Goal: Book appointment/travel/reservation

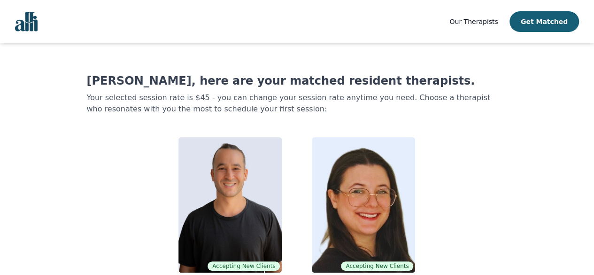
scroll to position [27, 0]
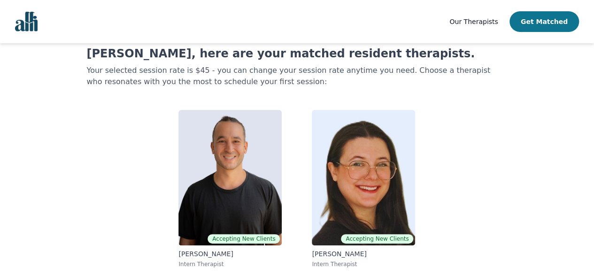
click at [559, 24] on button "Get Matched" at bounding box center [545, 21] width 70 height 21
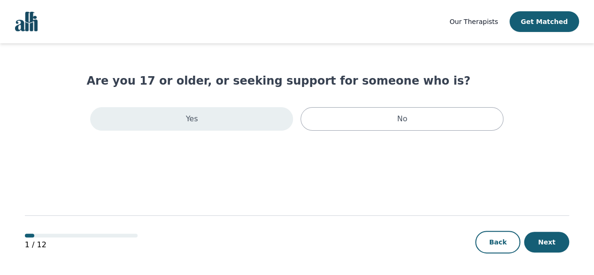
click at [234, 108] on div "Yes" at bounding box center [191, 118] width 203 height 23
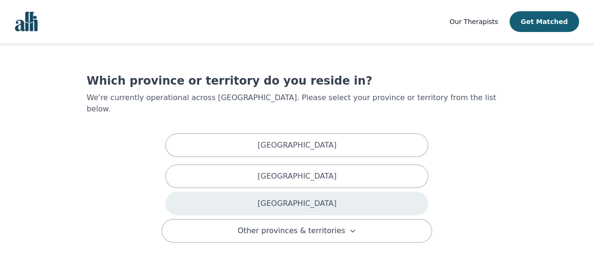
click at [357, 192] on div "[GEOGRAPHIC_DATA]" at bounding box center [296, 203] width 263 height 23
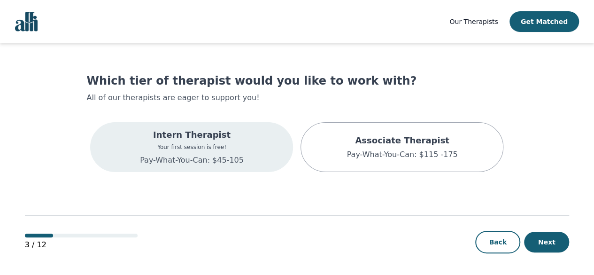
click at [245, 137] on div "Intern Therapist Your first session is free! Pay-What-You-Can: $45-105" at bounding box center [191, 147] width 203 height 50
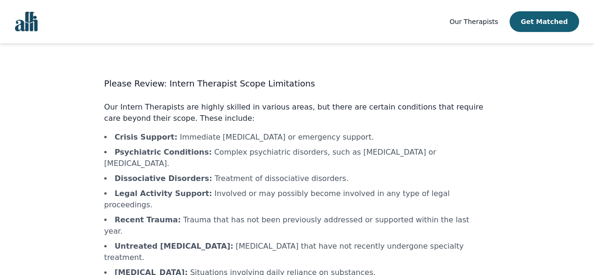
click at [549, 242] on main "Please Review: Intern Therapist Scope Limitations Our Intern Therapists are hig…" at bounding box center [297, 205] width 545 height 325
click at [496, 20] on span "Our Therapists" at bounding box center [474, 22] width 48 height 8
click at [486, 20] on span "Our Therapists" at bounding box center [474, 22] width 48 height 8
